Goal: Submit feedback/report problem

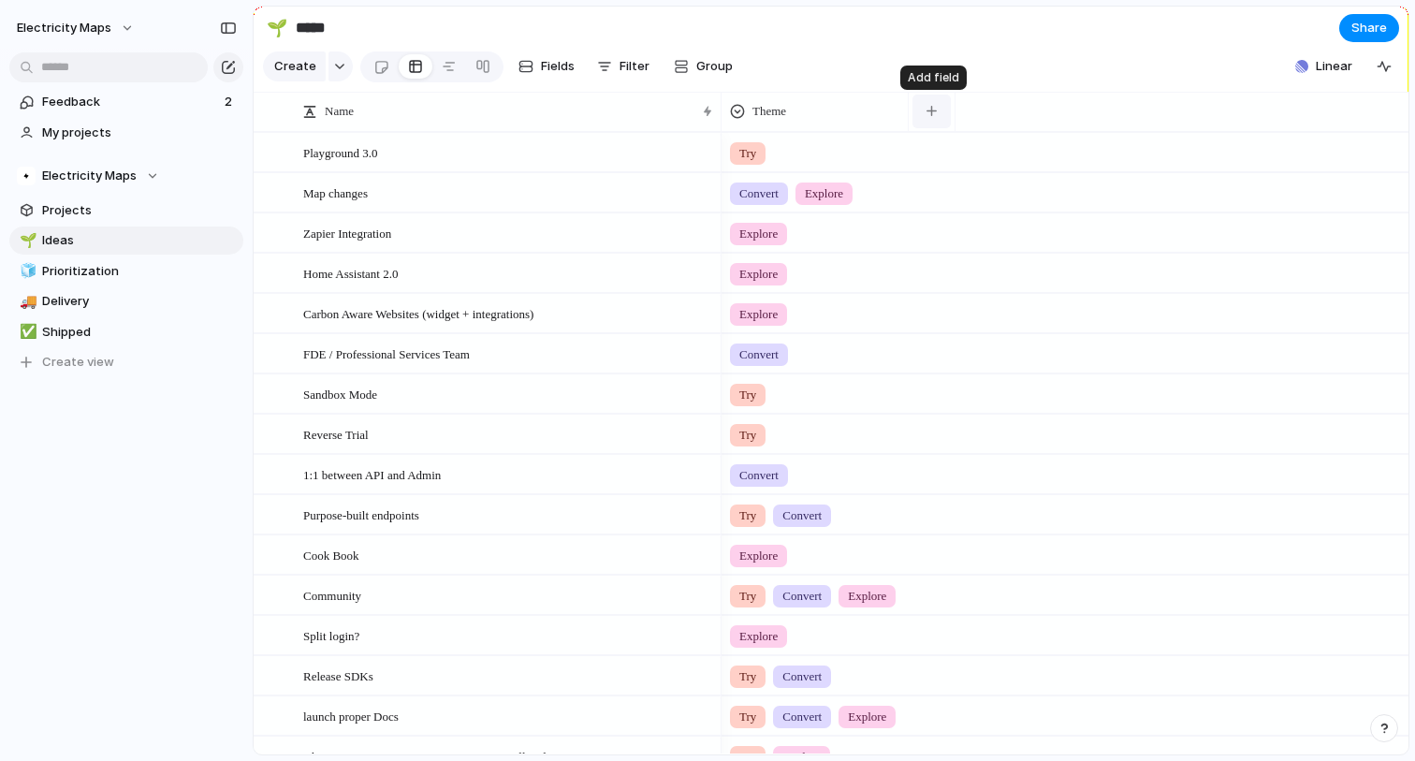
click at [938, 114] on button "button" at bounding box center [931, 112] width 38 height 34
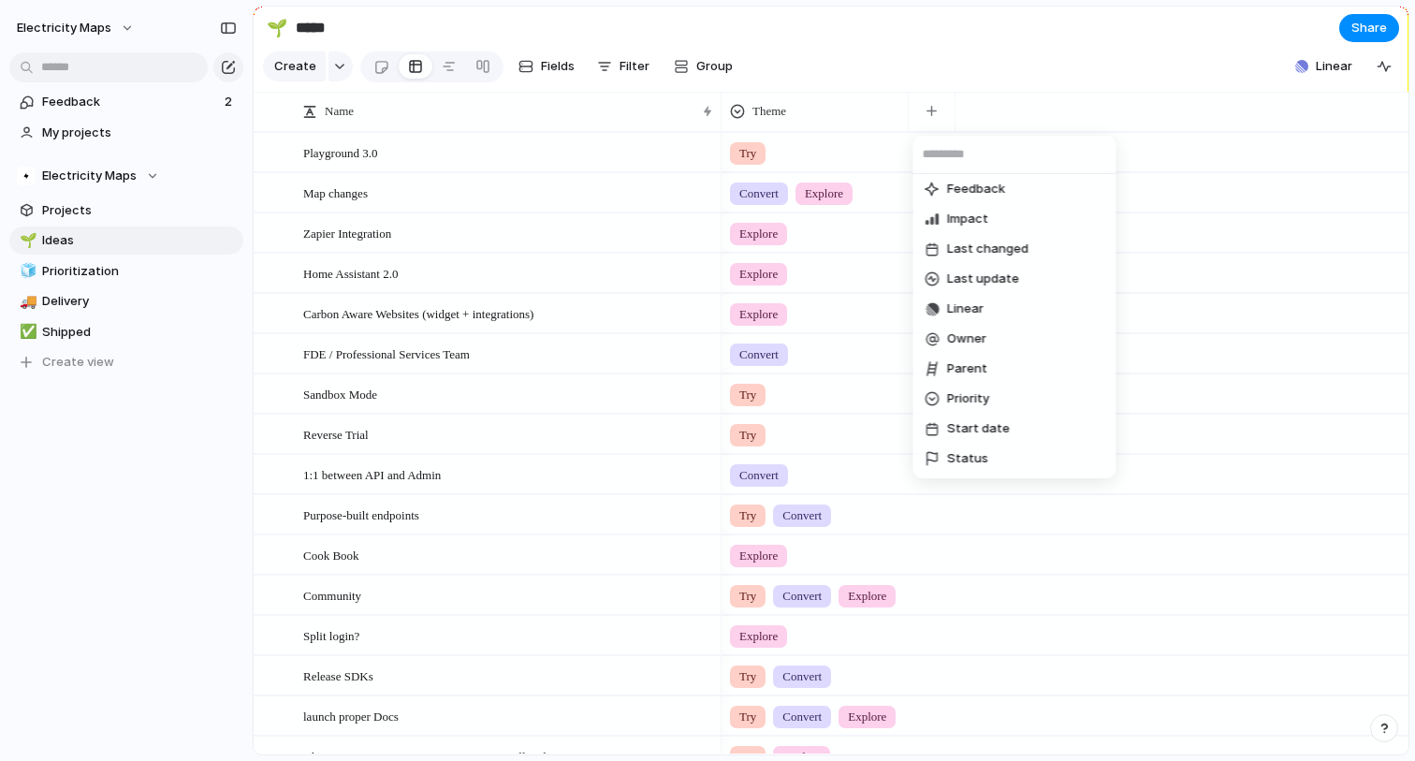
scroll to position [217, 0]
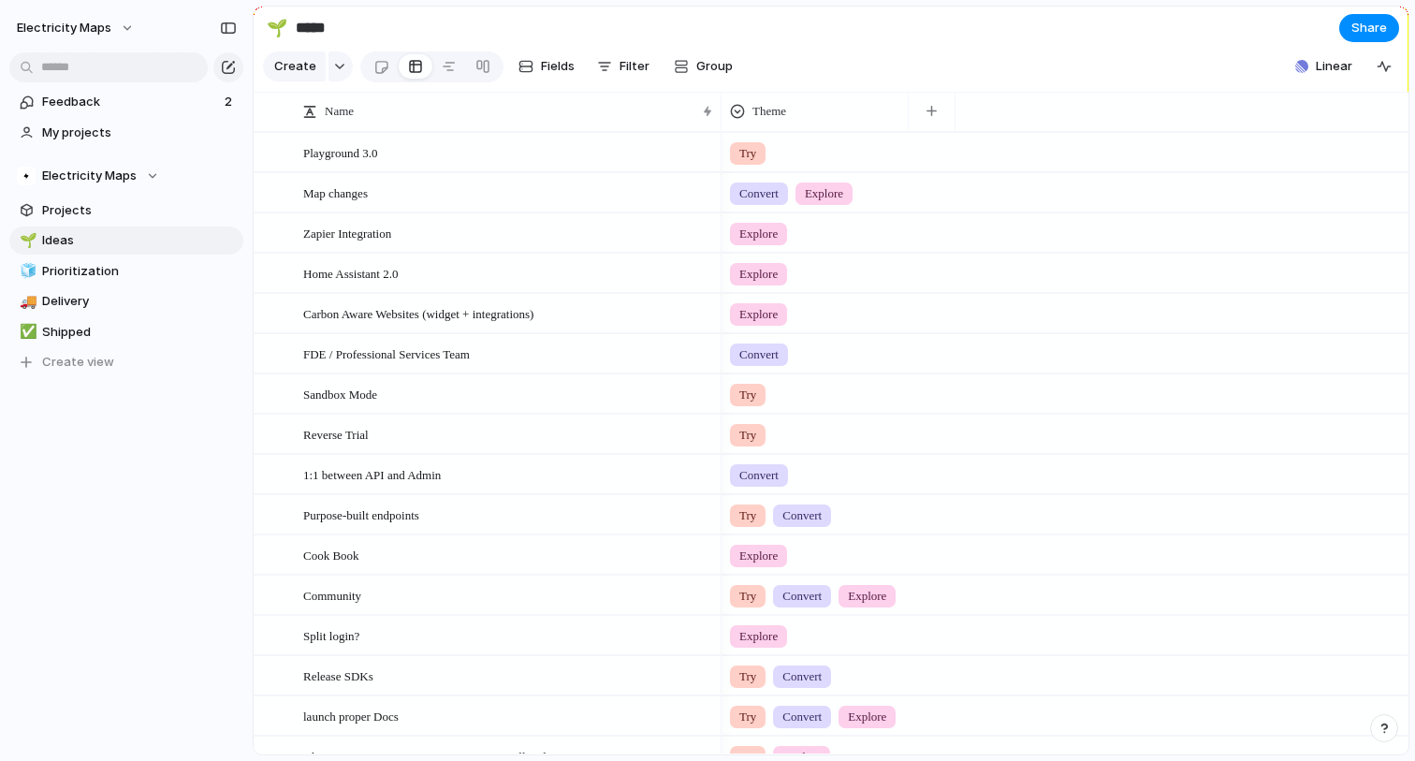
click at [1222, 103] on div "Created at Created by Customer Design ready Duplicate Effort Estimate (weeks) F…" at bounding box center [707, 380] width 1415 height 761
click at [138, 107] on span "Feedback" at bounding box center [130, 102] width 177 height 19
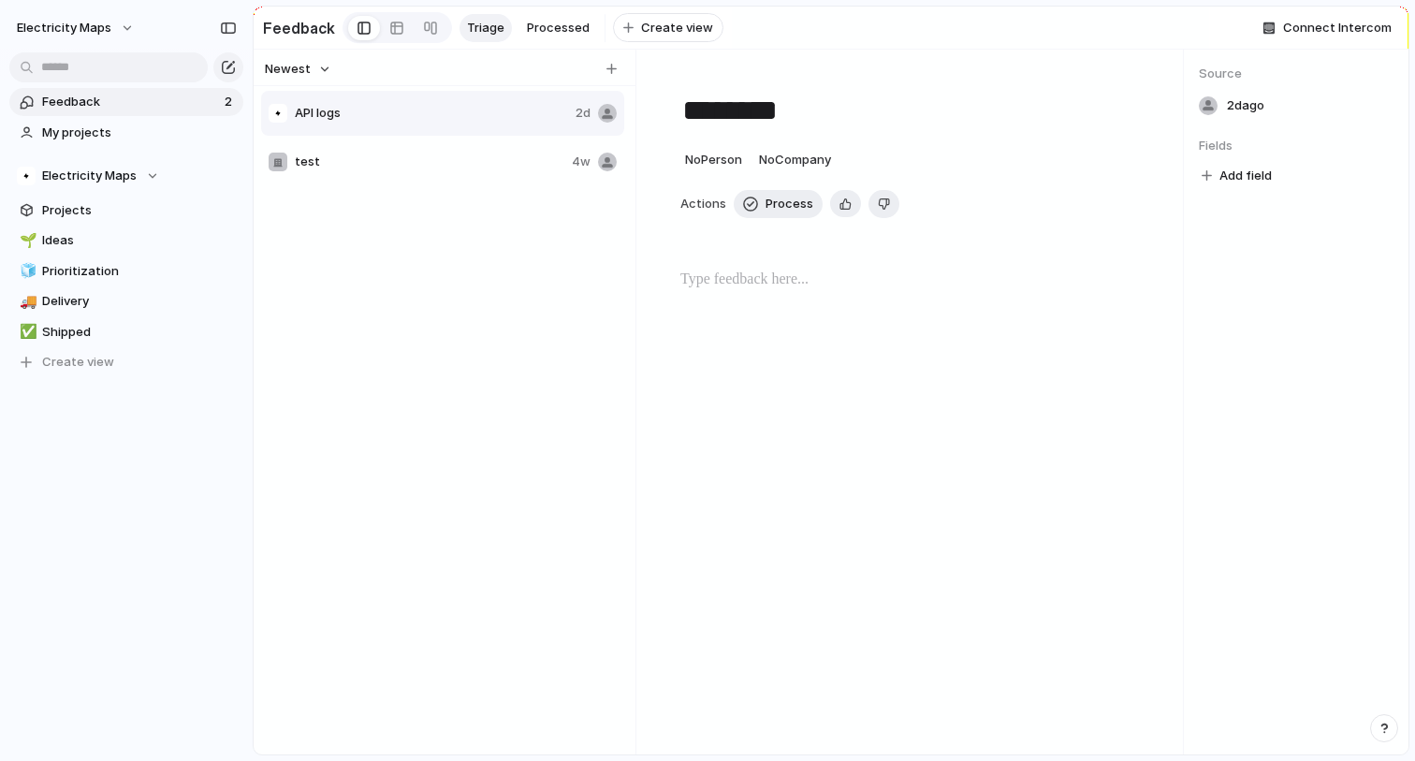
type textarea "********"
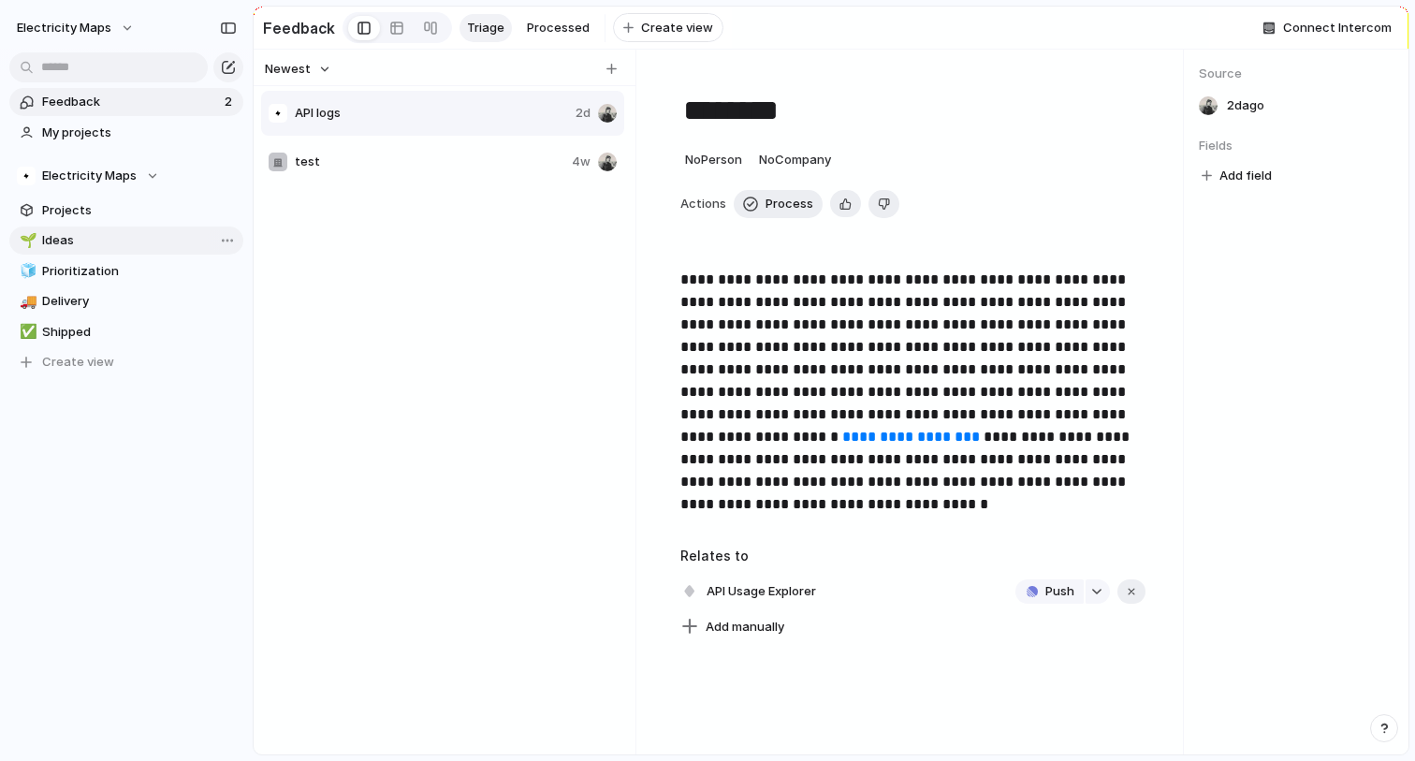
click at [90, 247] on span "Ideas" at bounding box center [139, 240] width 195 height 19
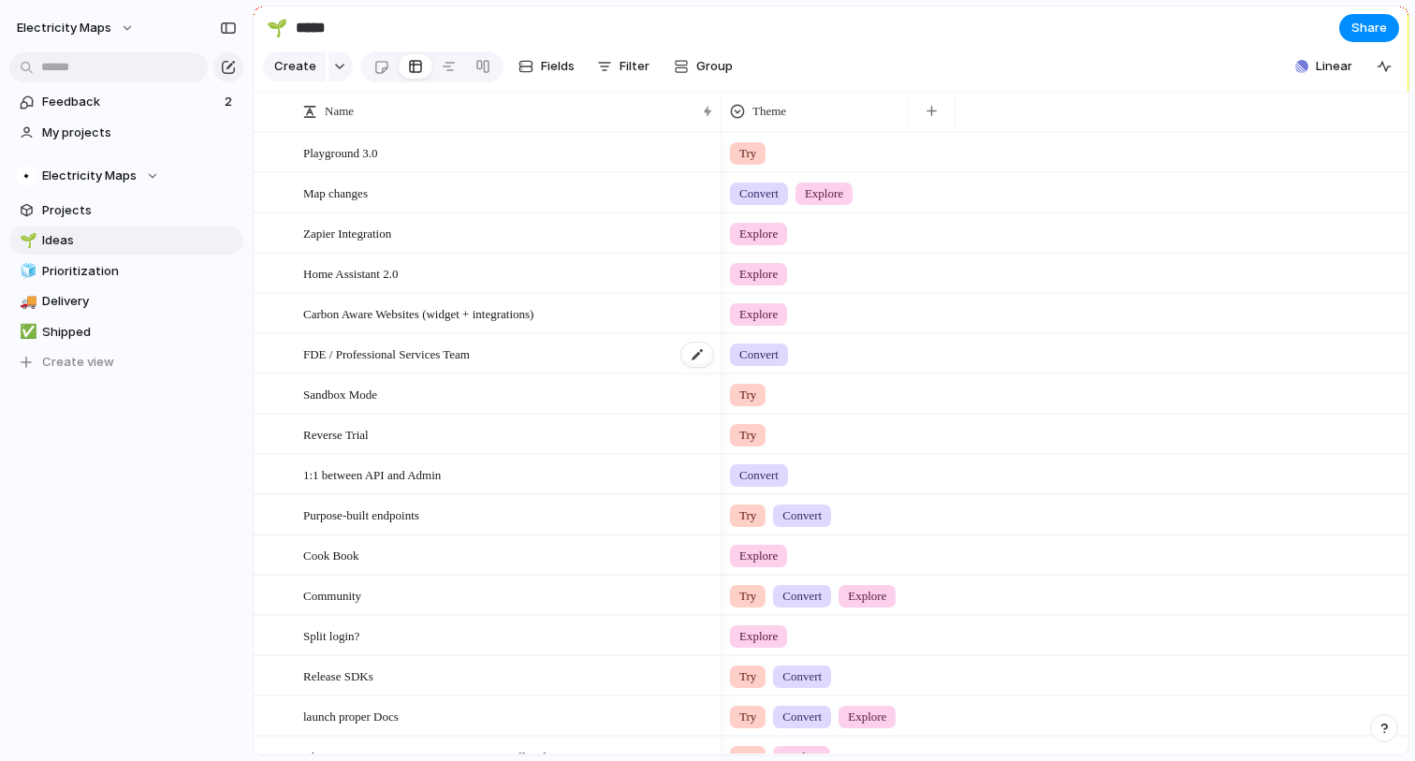
scroll to position [304, 0]
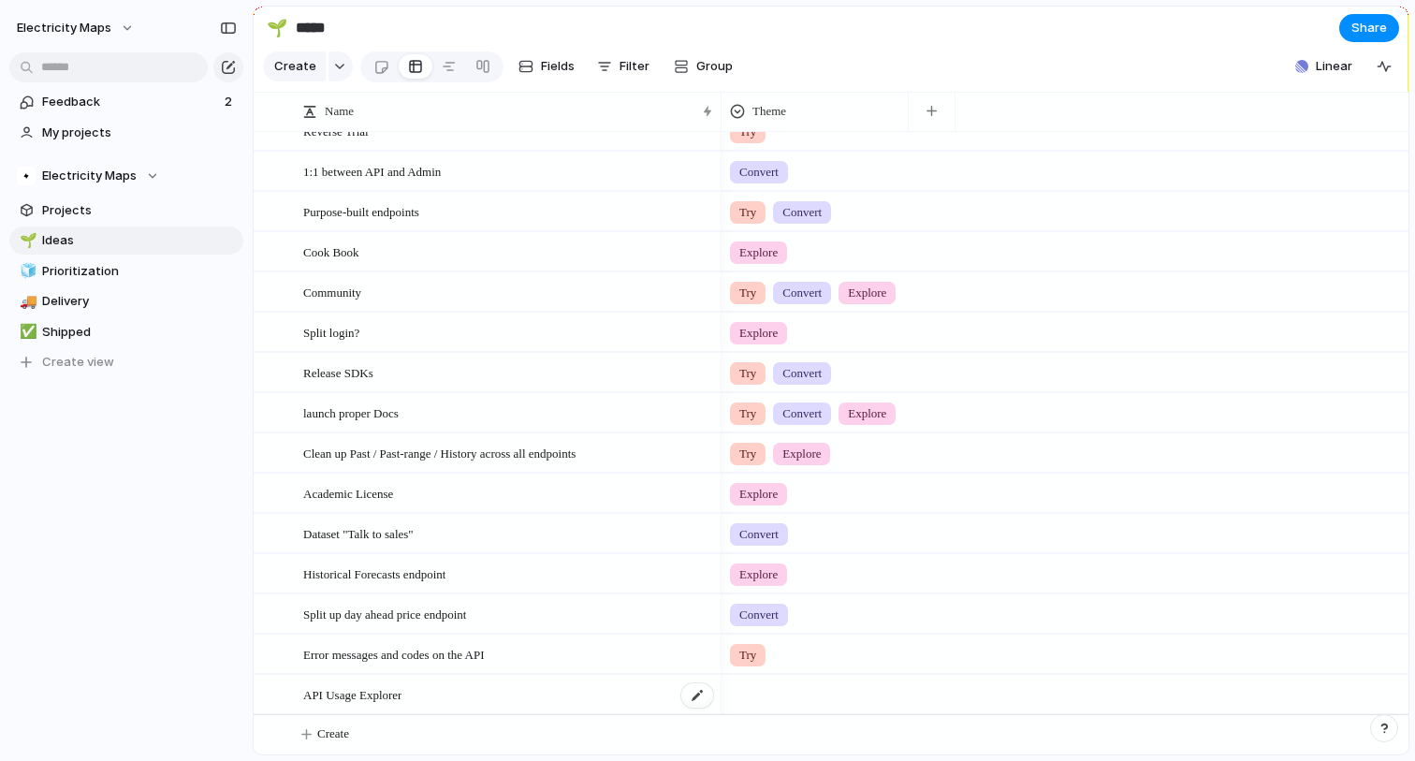
click at [378, 695] on span "API Usage Explorer" at bounding box center [352, 694] width 98 height 22
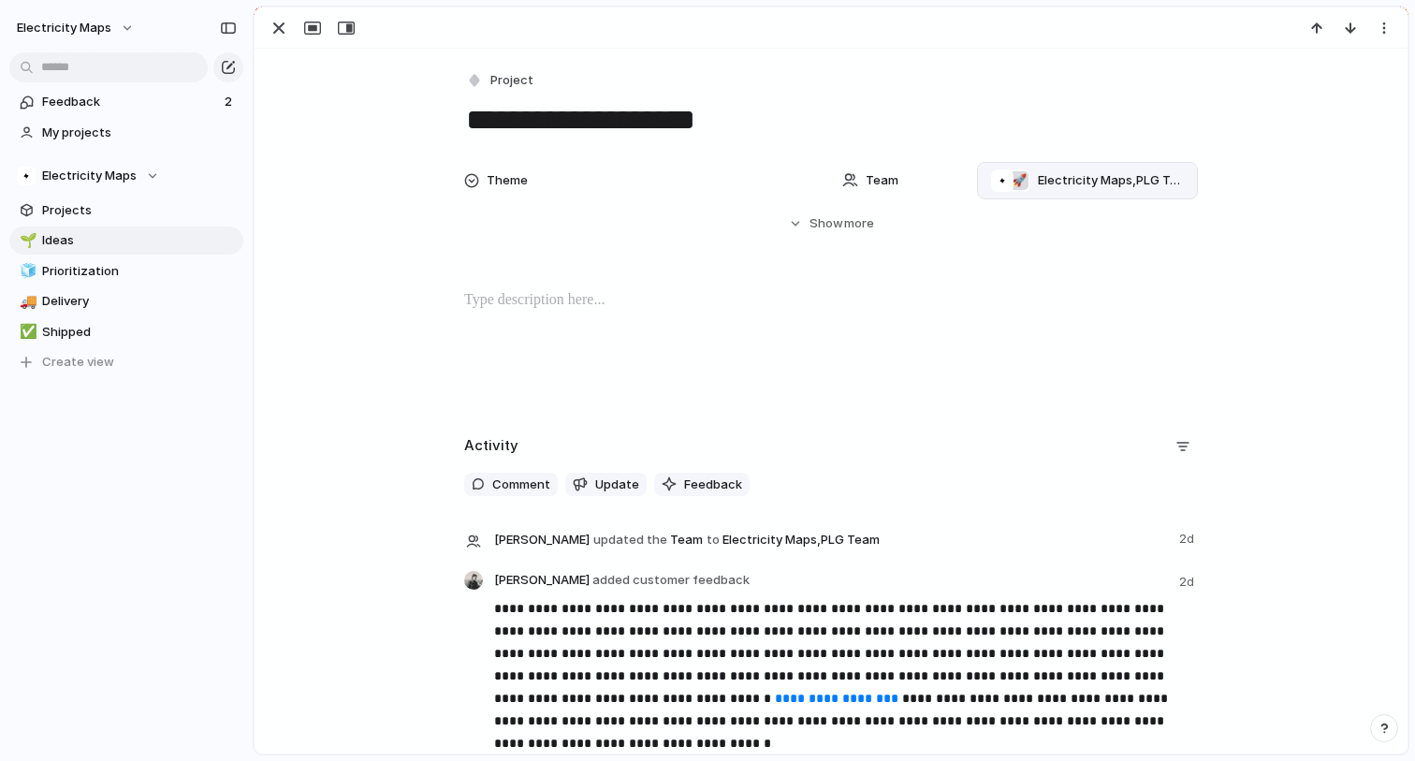
click at [1048, 186] on span "Electricity Maps , PLG Team" at bounding box center [1110, 180] width 144 height 19
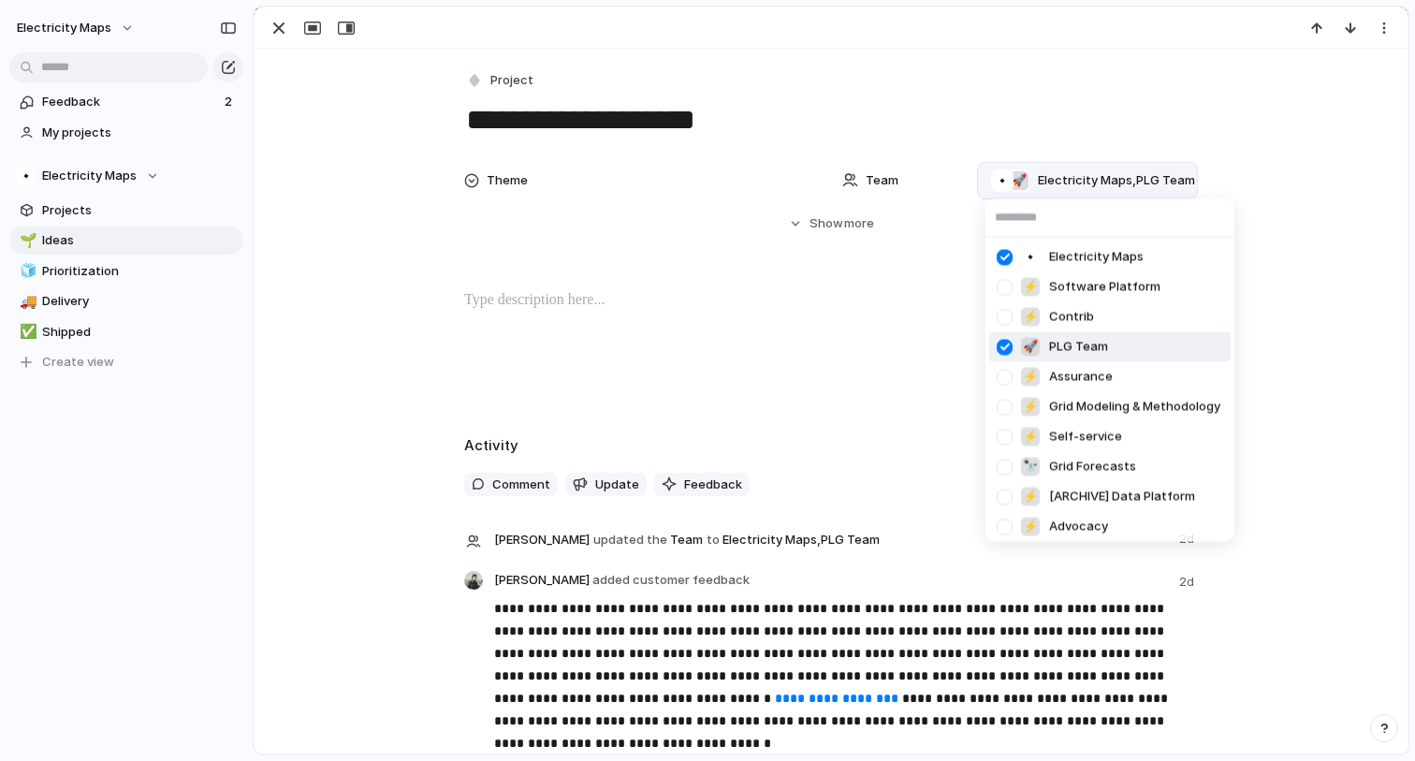
click at [906, 328] on div "Electricity Maps ⚡ Software Platform ⚡ Contrib 🚀 PLG Team ⚡ Assurance ⚡ Grid Mo…" at bounding box center [707, 380] width 1415 height 761
